Goal: Task Accomplishment & Management: Manage account settings

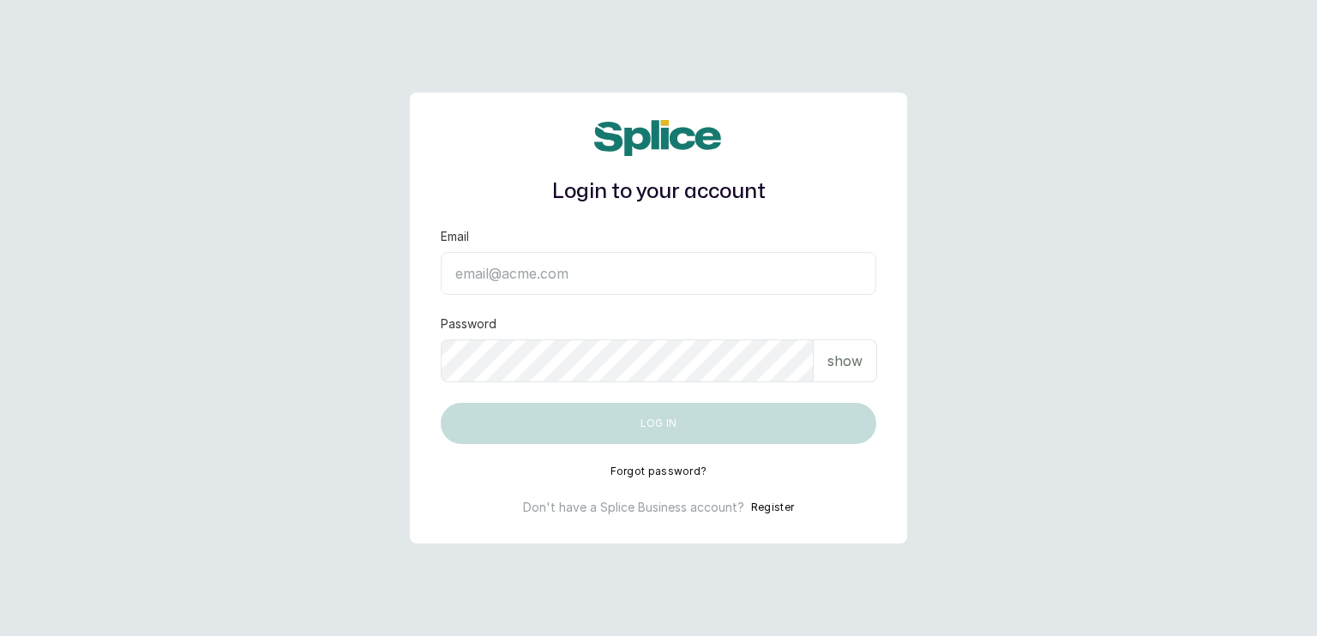
type input "[EMAIL_ADDRESS][DOMAIN_NAME]"
click at [839, 366] on p "show" at bounding box center [844, 361] width 35 height 21
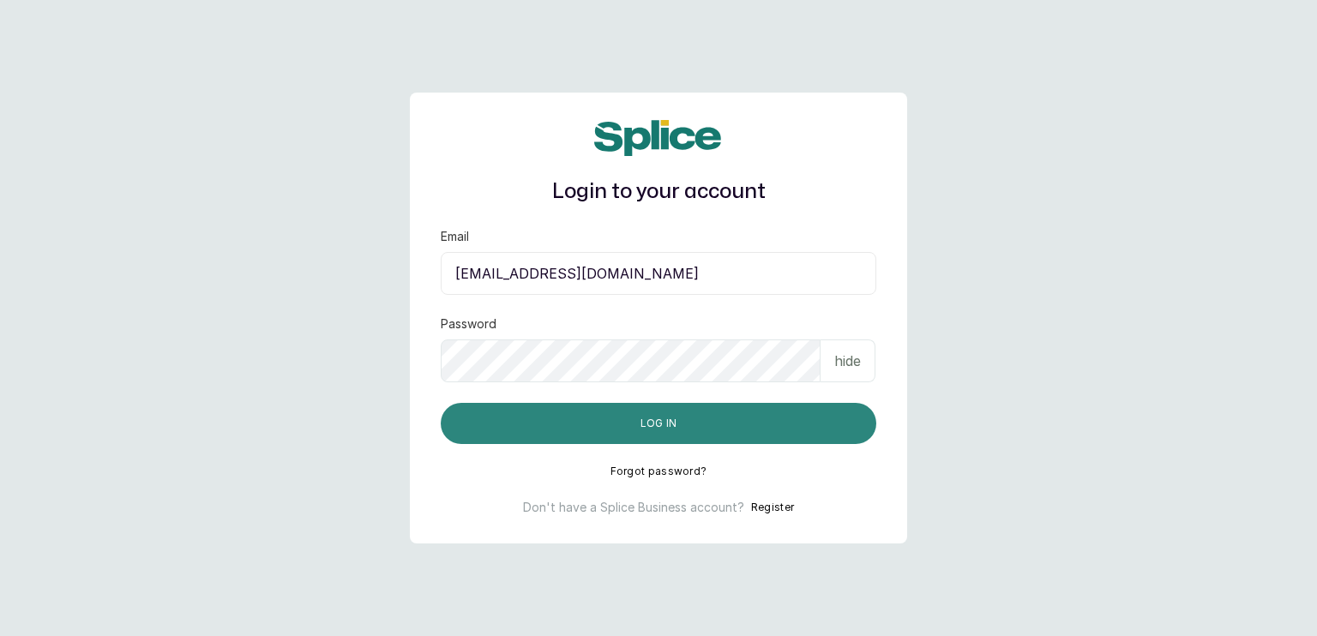
click at [784, 417] on button "Log in" at bounding box center [659, 423] width 436 height 41
